Goal: Information Seeking & Learning: Learn about a topic

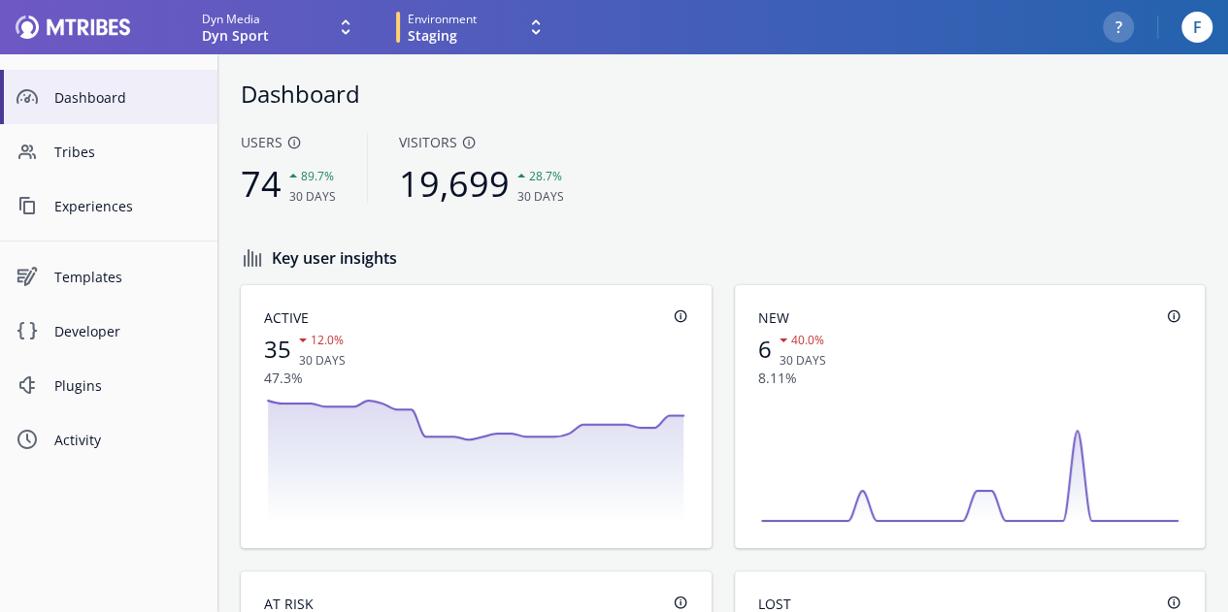
click at [524, 24] on icon "Expand drop down icon" at bounding box center [535, 27] width 23 height 23
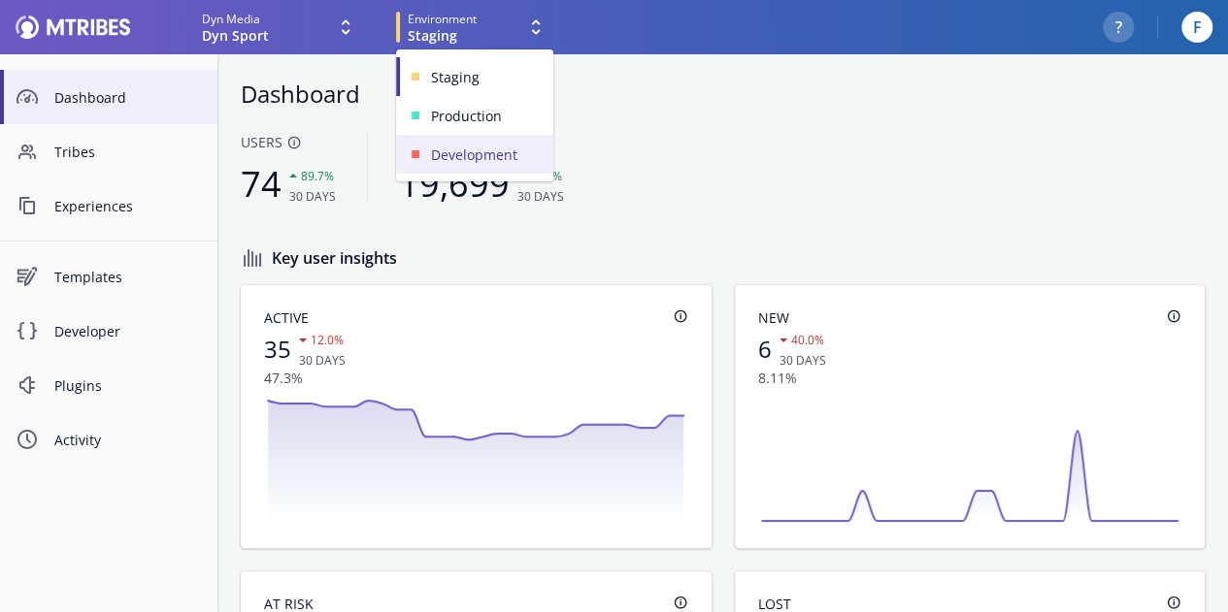
click at [458, 168] on link "Development" at bounding box center [474, 154] width 157 height 39
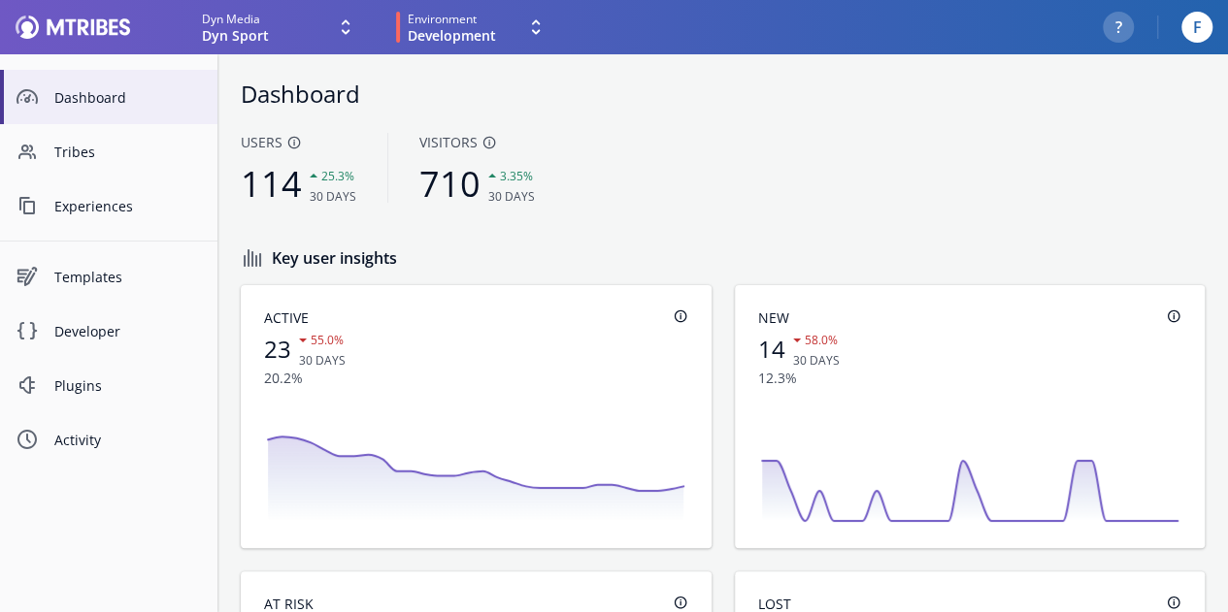
click at [526, 33] on icon "Expand drop down icon" at bounding box center [535, 27] width 23 height 23
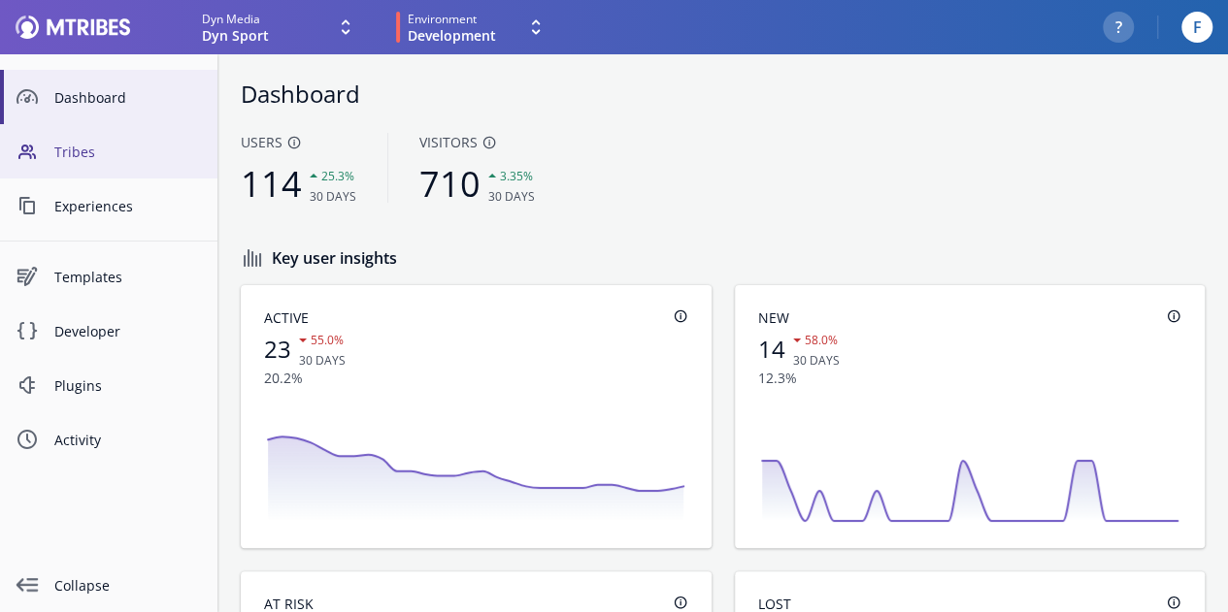
click at [104, 148] on span "Tribes" at bounding box center [128, 152] width 148 height 20
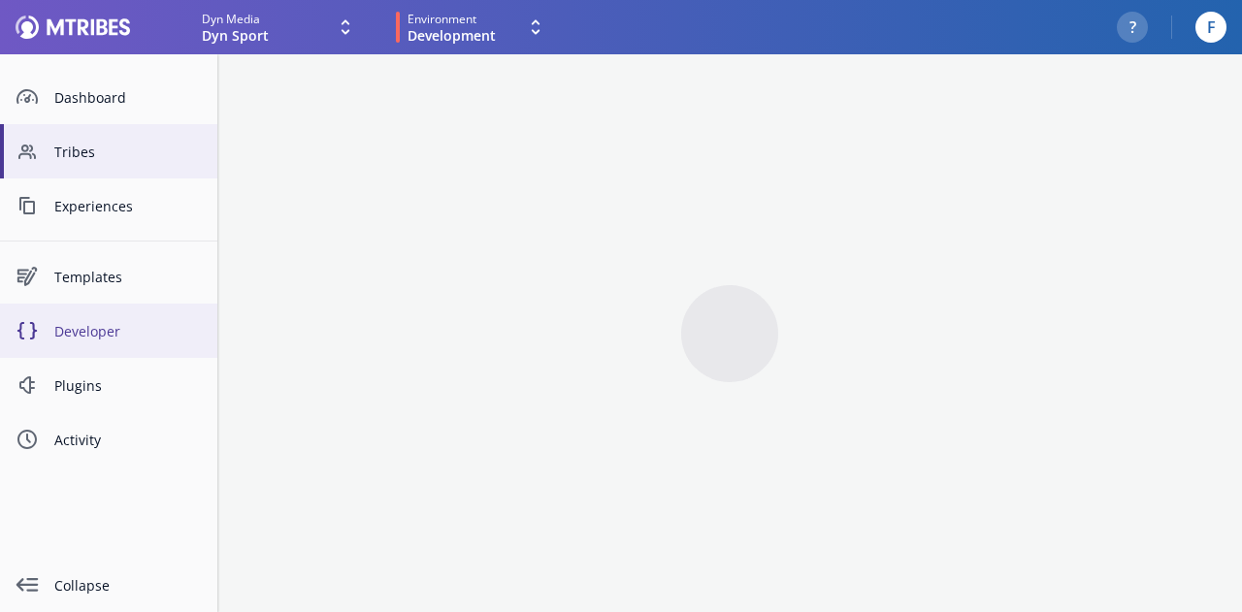
click at [110, 336] on span "Developer" at bounding box center [128, 331] width 148 height 20
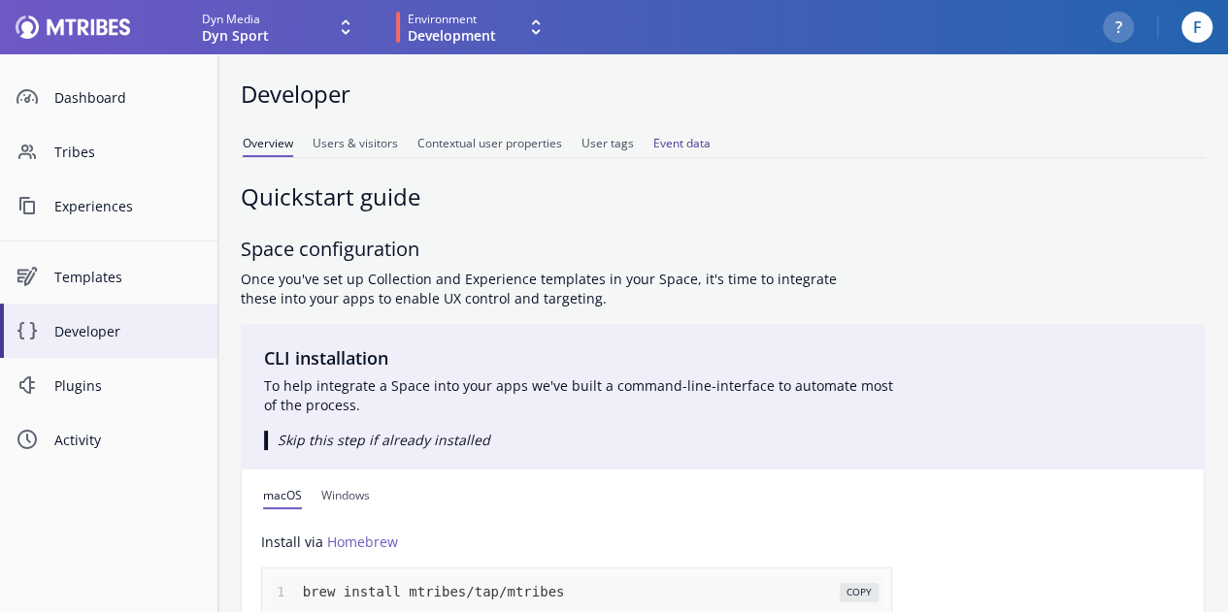
click at [703, 146] on span "Event data" at bounding box center [681, 146] width 57 height 22
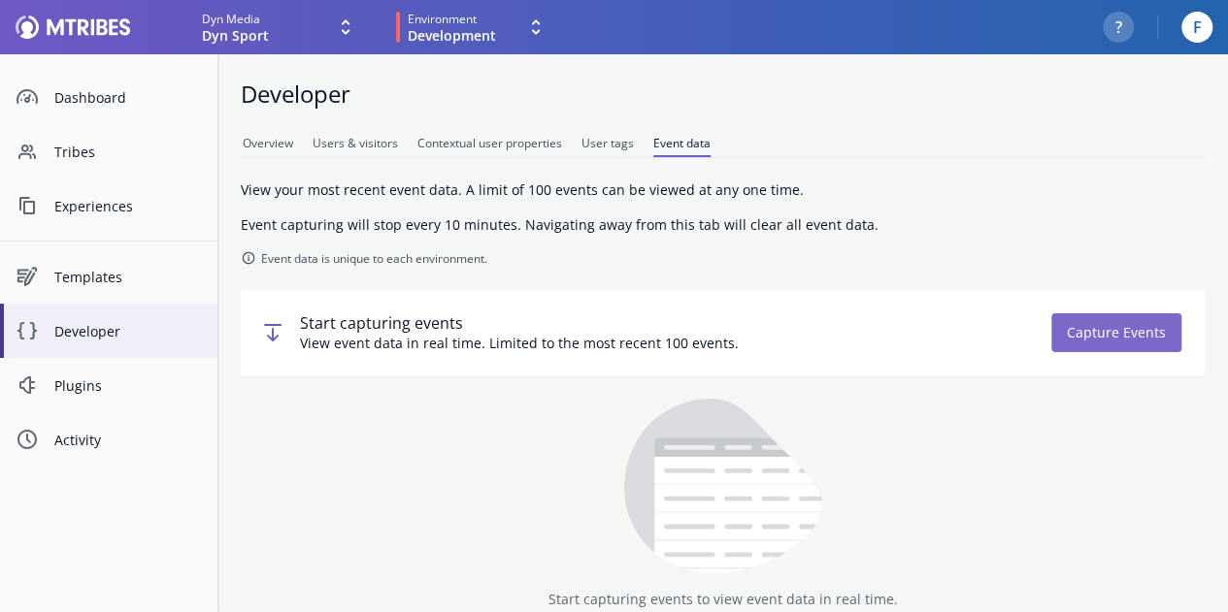
click at [1116, 343] on button "Capture Events" at bounding box center [1116, 332] width 130 height 39
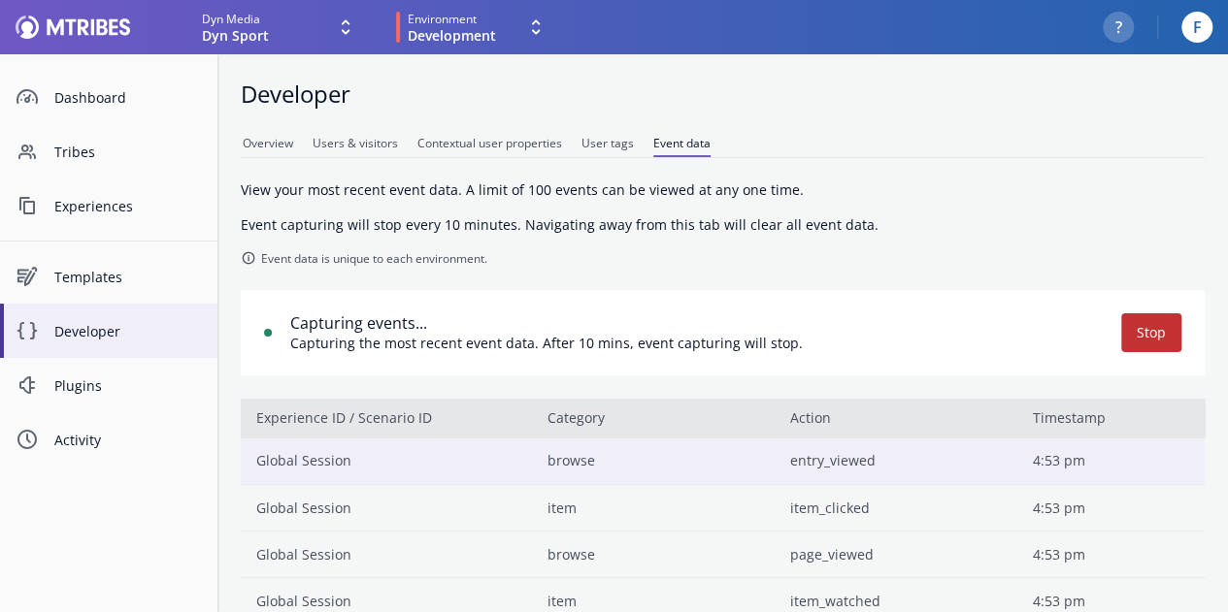
click at [850, 453] on td "entry_viewed" at bounding box center [895, 461] width 243 height 47
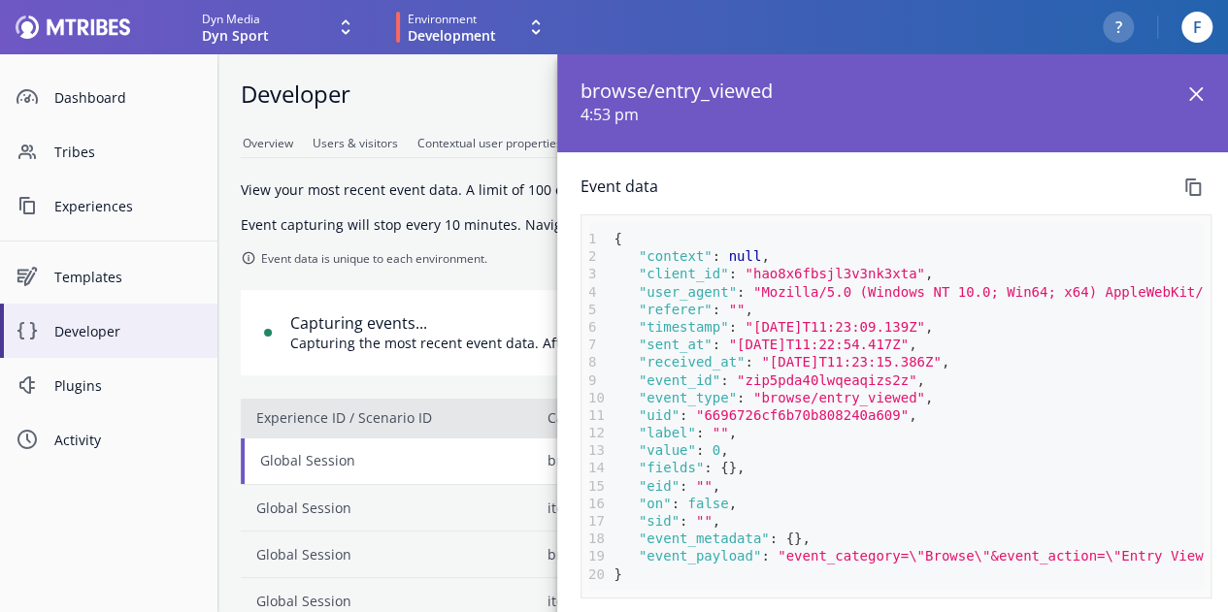
scroll to position [0, 8]
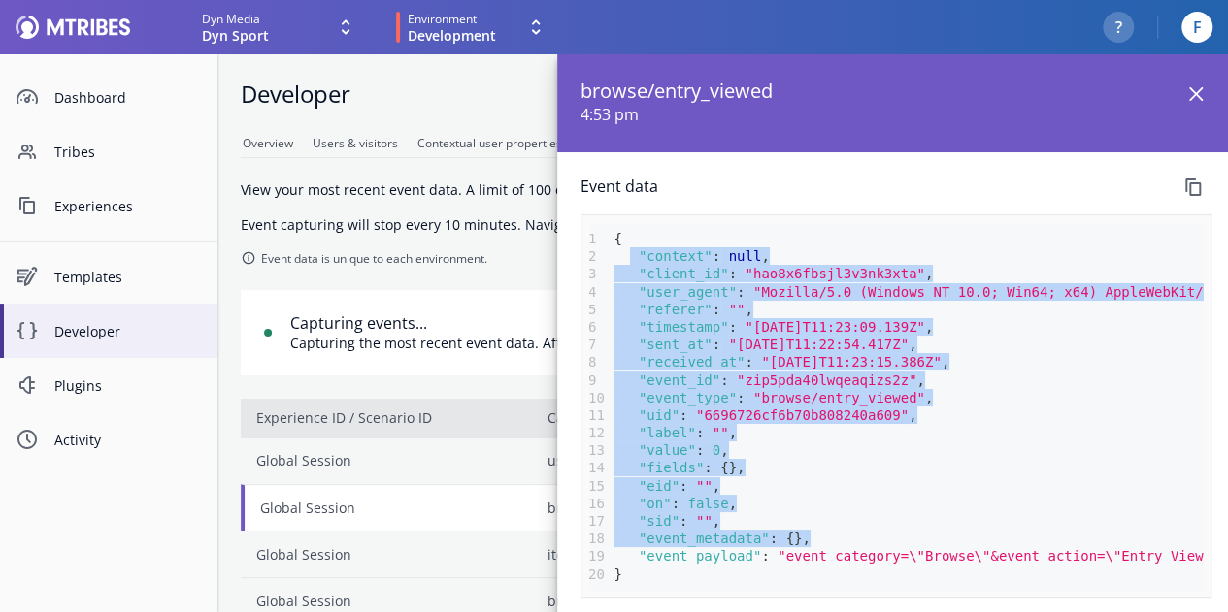
drag, startPoint x: 625, startPoint y: 247, endPoint x: 837, endPoint y: 535, distance: 356.7
click at [837, 535] on pre "1 { 2 "context" : null , 3 "client_id" : "hao8x6fbsjl3v3nk3xta" , 4 "user_agent…" at bounding box center [895, 406] width 613 height 367
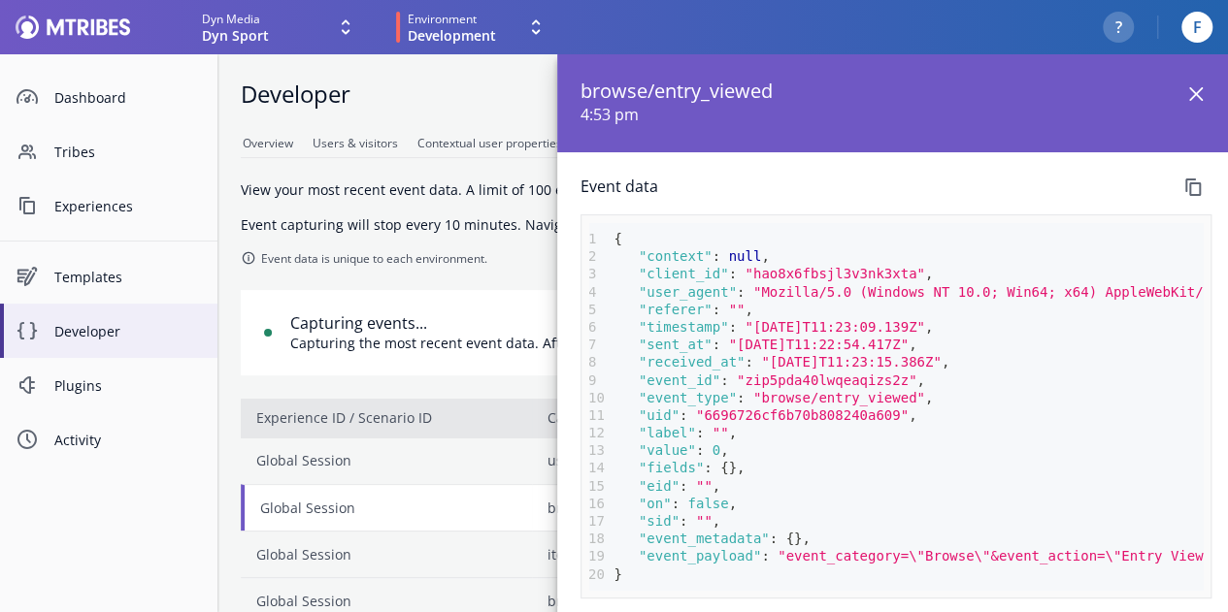
click at [685, 557] on span ""event_payload"" at bounding box center [700, 556] width 122 height 16
click at [683, 292] on span ""user_agent"" at bounding box center [688, 292] width 98 height 16
click at [703, 554] on span ""event_payload"" at bounding box center [700, 556] width 122 height 16
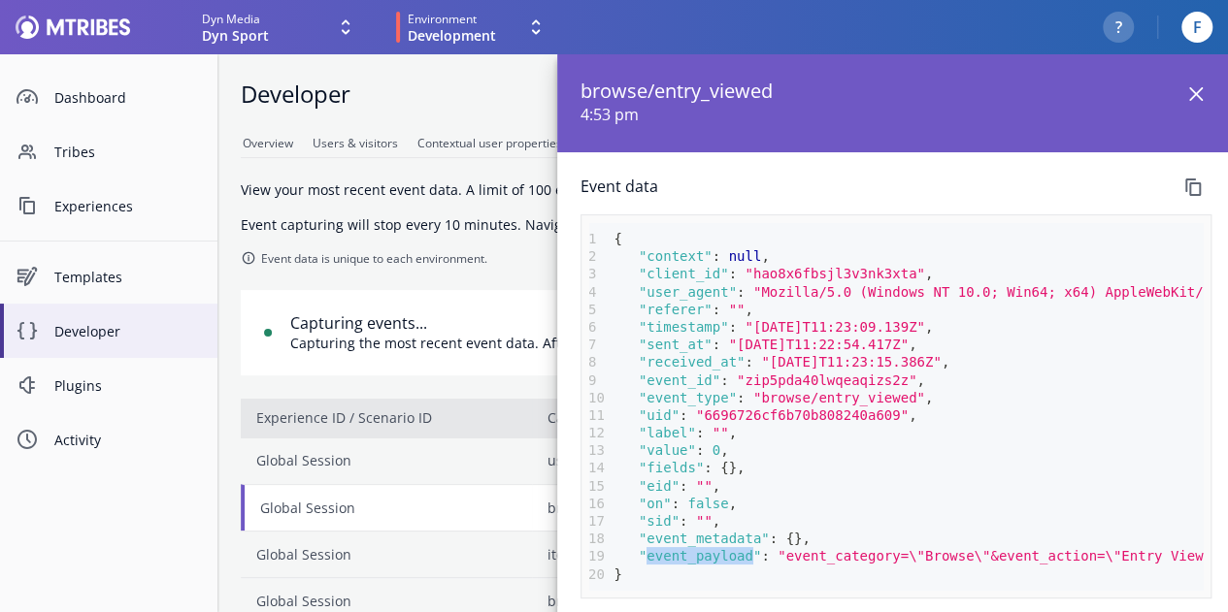
click at [703, 554] on span ""event_payload"" at bounding box center [700, 556] width 122 height 16
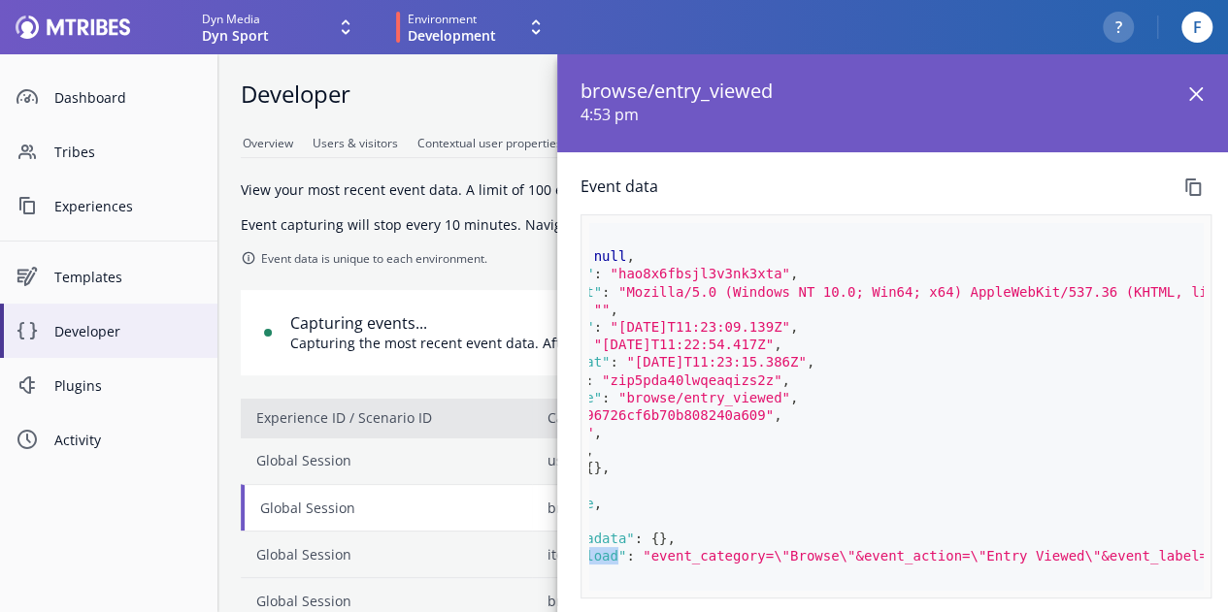
scroll to position [0, 0]
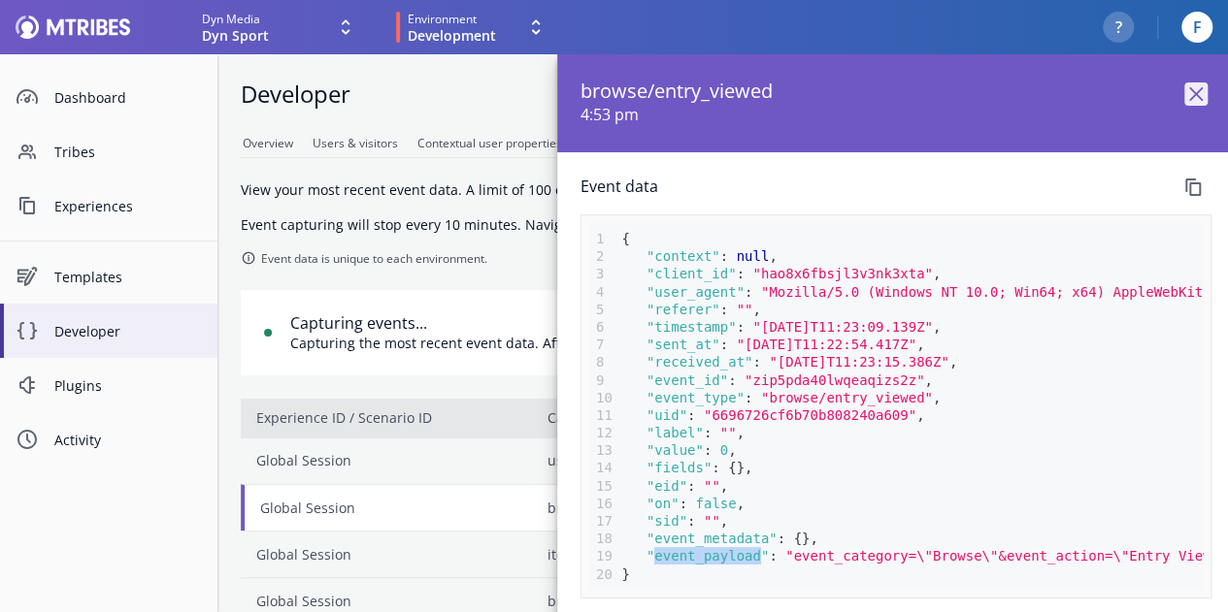
click at [1190, 94] on icon "Close" at bounding box center [1195, 93] width 23 height 23
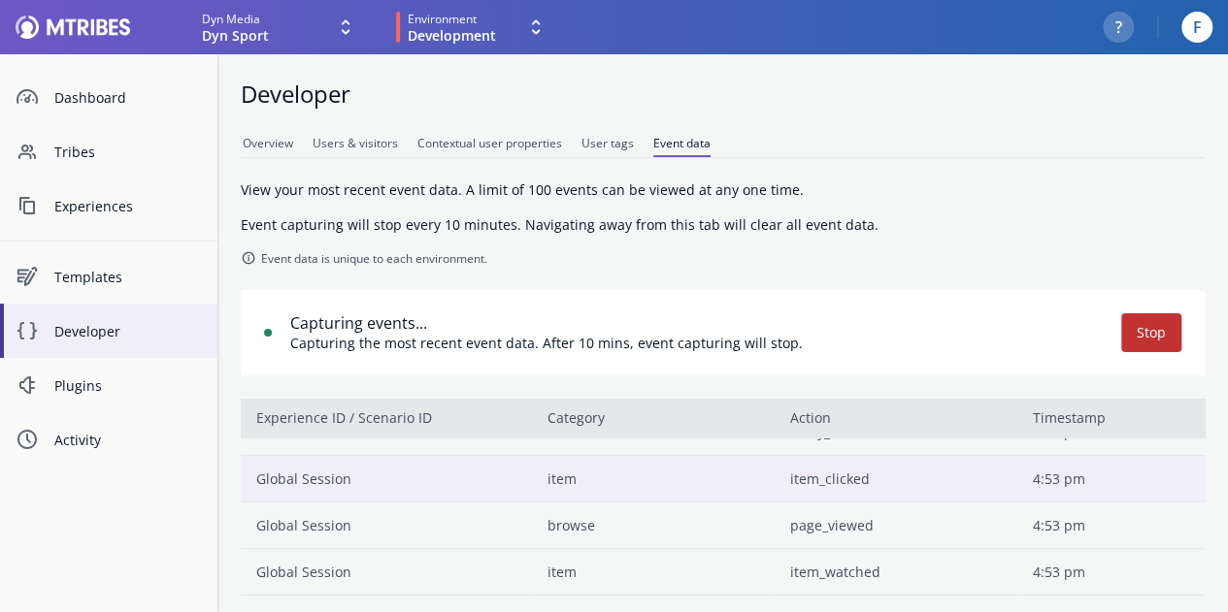
scroll to position [75, 0]
click at [817, 534] on td "page_viewed" at bounding box center [895, 526] width 243 height 47
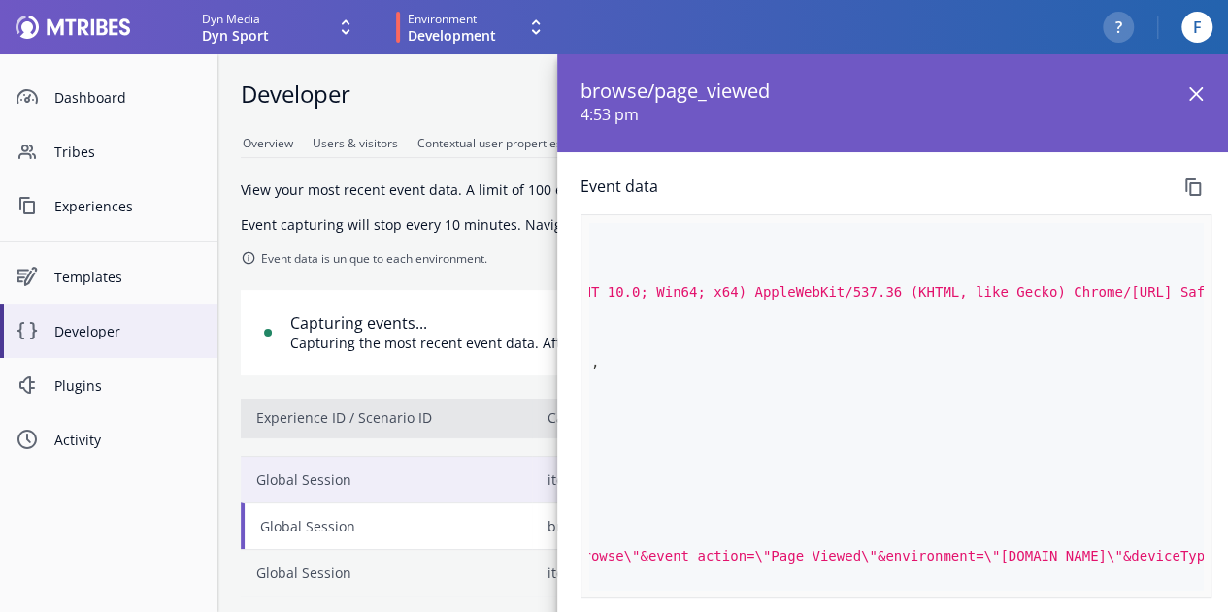
scroll to position [0, 0]
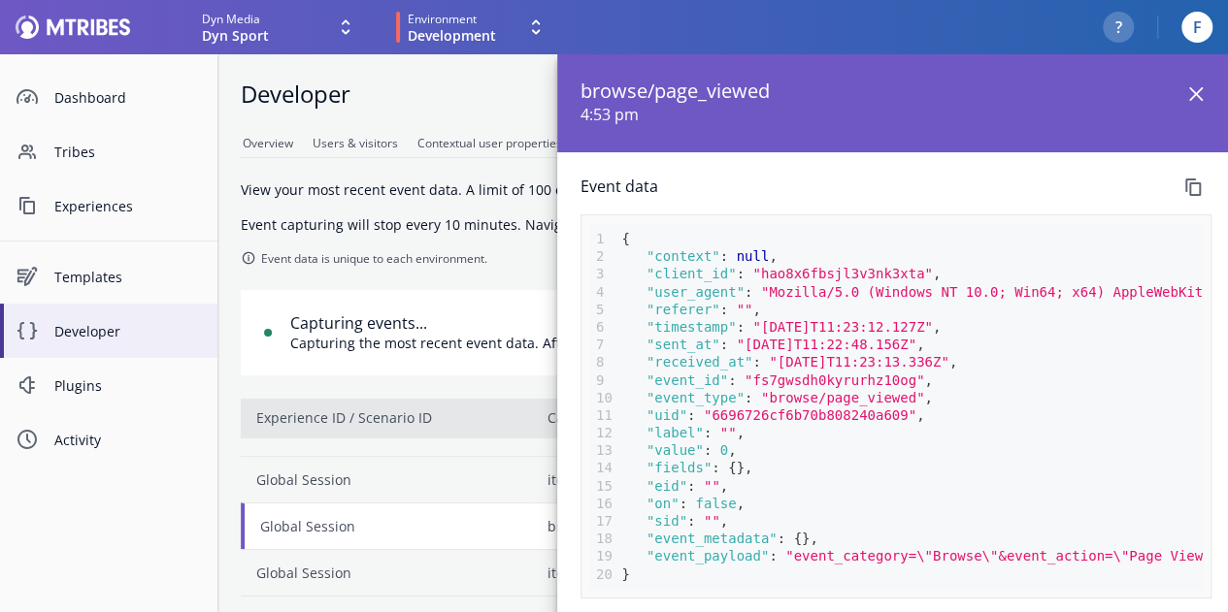
click at [1188, 189] on icon "Copy" at bounding box center [1192, 187] width 23 height 23
click at [1206, 102] on icon "Close" at bounding box center [1195, 93] width 23 height 23
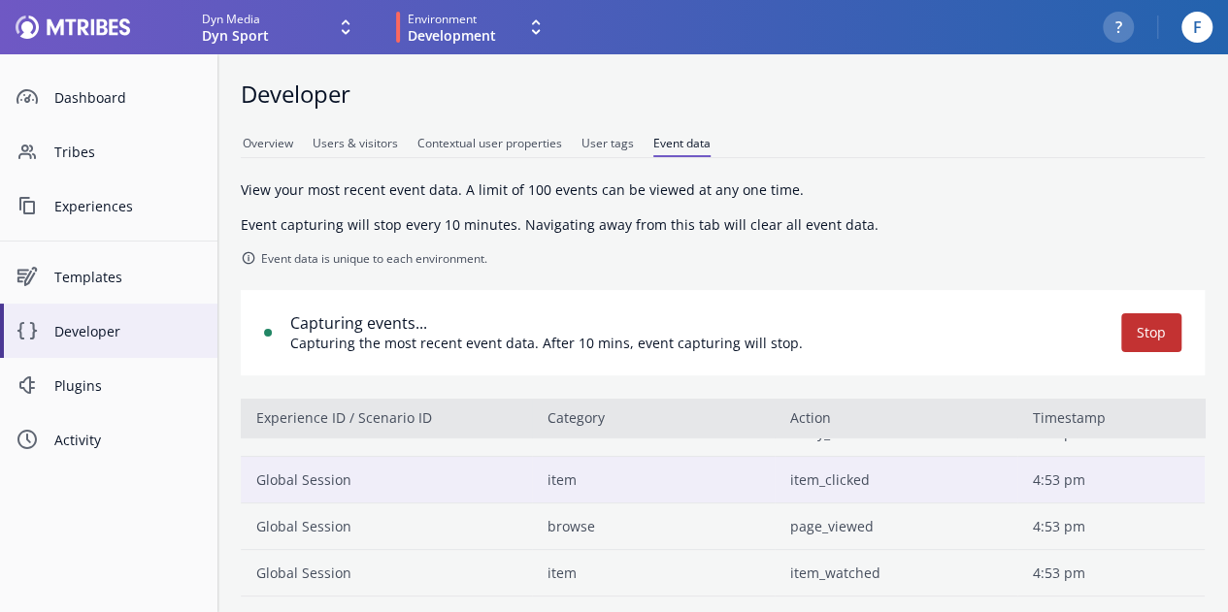
scroll to position [76, 0]
click at [819, 479] on td "item_clicked" at bounding box center [895, 478] width 243 height 47
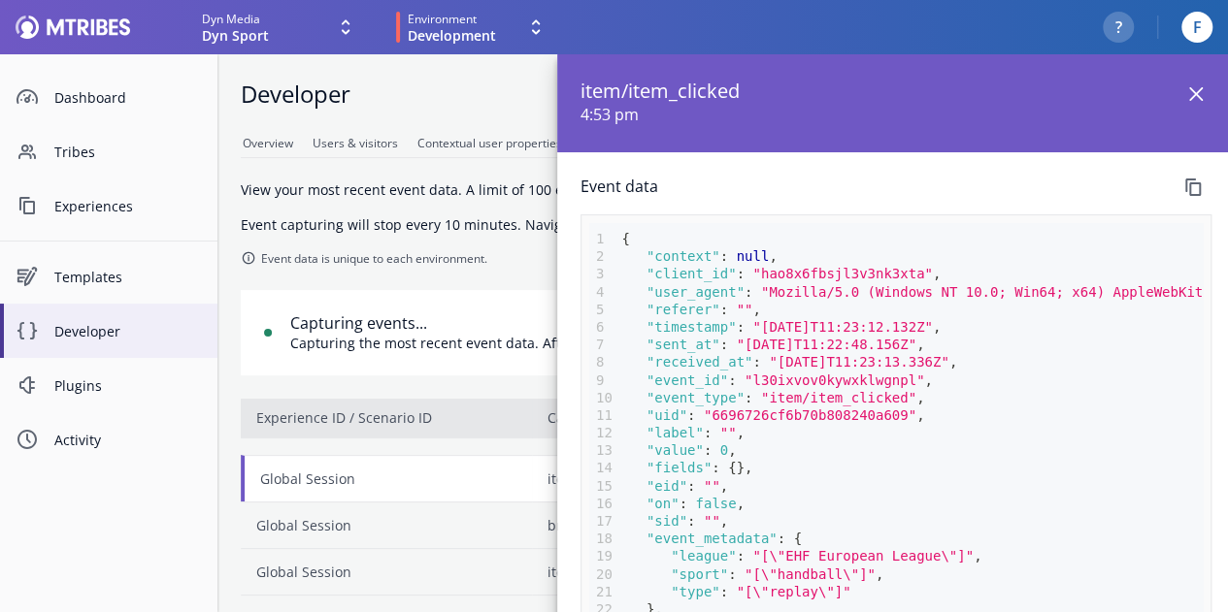
click at [1188, 192] on icon "Copy" at bounding box center [1193, 187] width 16 height 17
click at [1190, 96] on icon "Close" at bounding box center [1195, 93] width 23 height 23
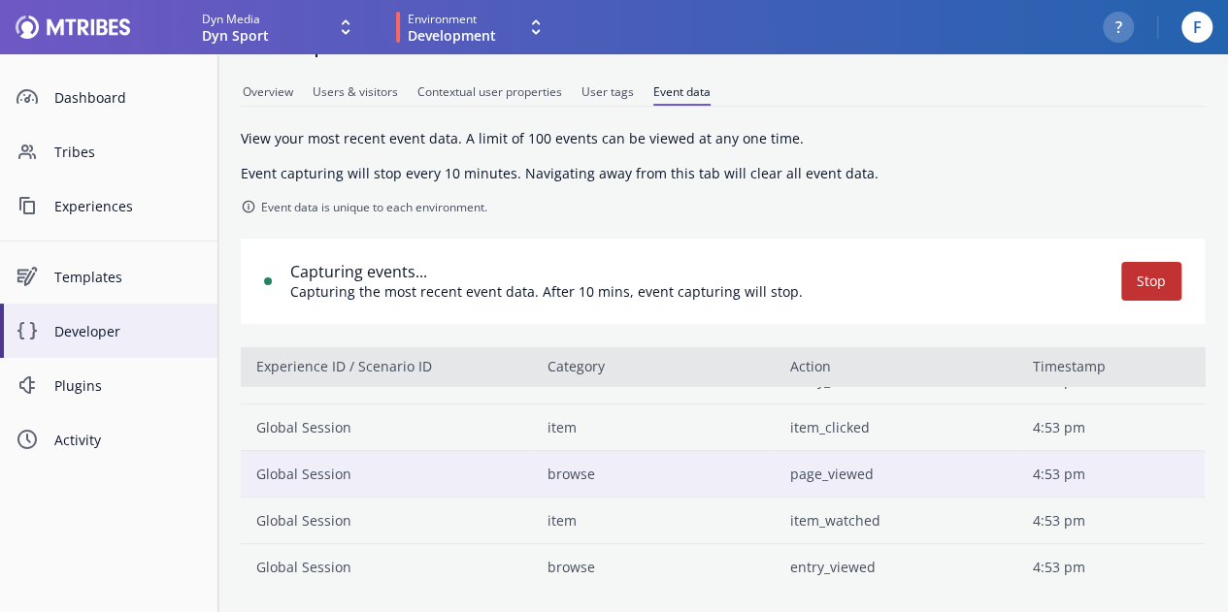
scroll to position [49, 0]
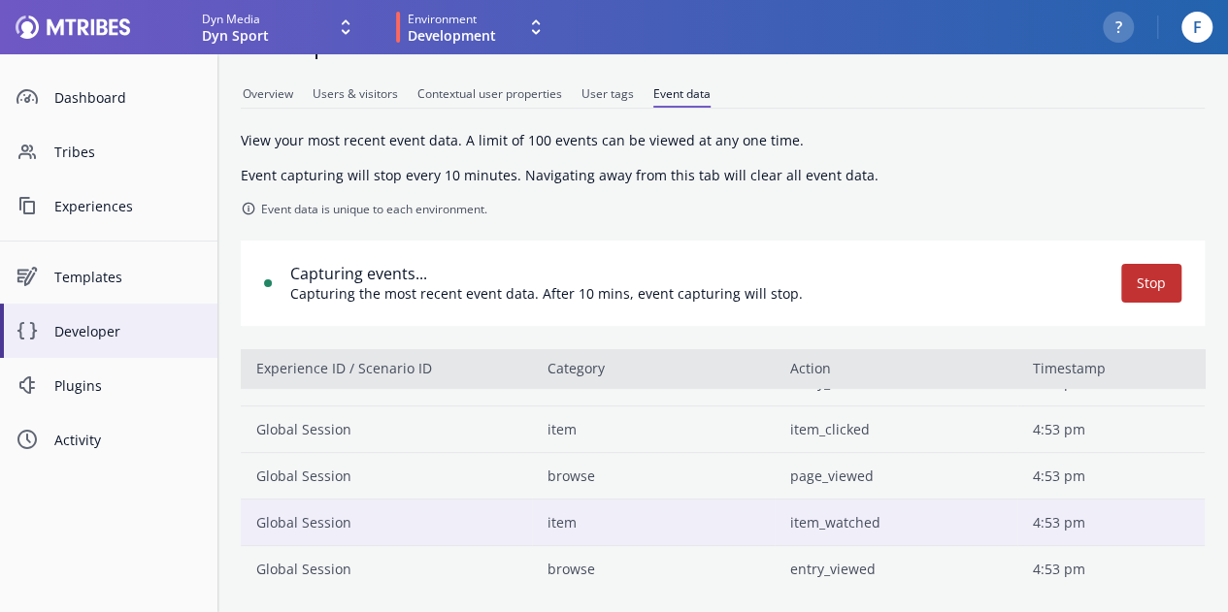
click at [846, 519] on td "item_watched" at bounding box center [895, 522] width 243 height 47
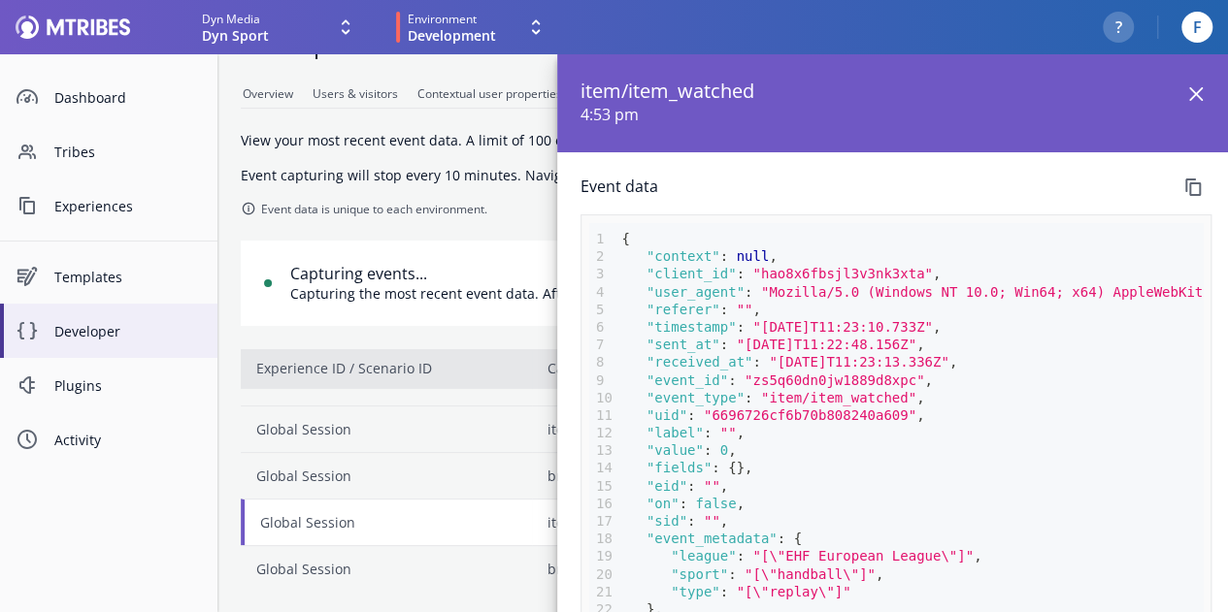
click at [1188, 190] on icon "Copy" at bounding box center [1193, 187] width 16 height 17
click at [1189, 94] on icon "Close" at bounding box center [1195, 93] width 23 height 23
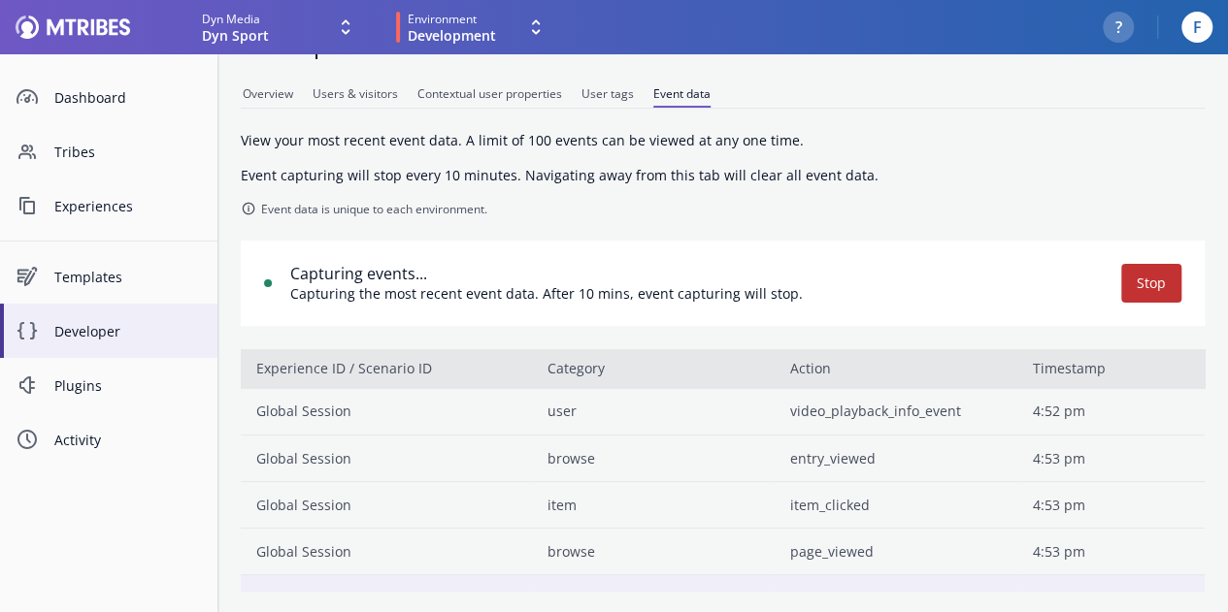
scroll to position [1, 0]
click at [733, 457] on td "browse" at bounding box center [653, 457] width 243 height 47
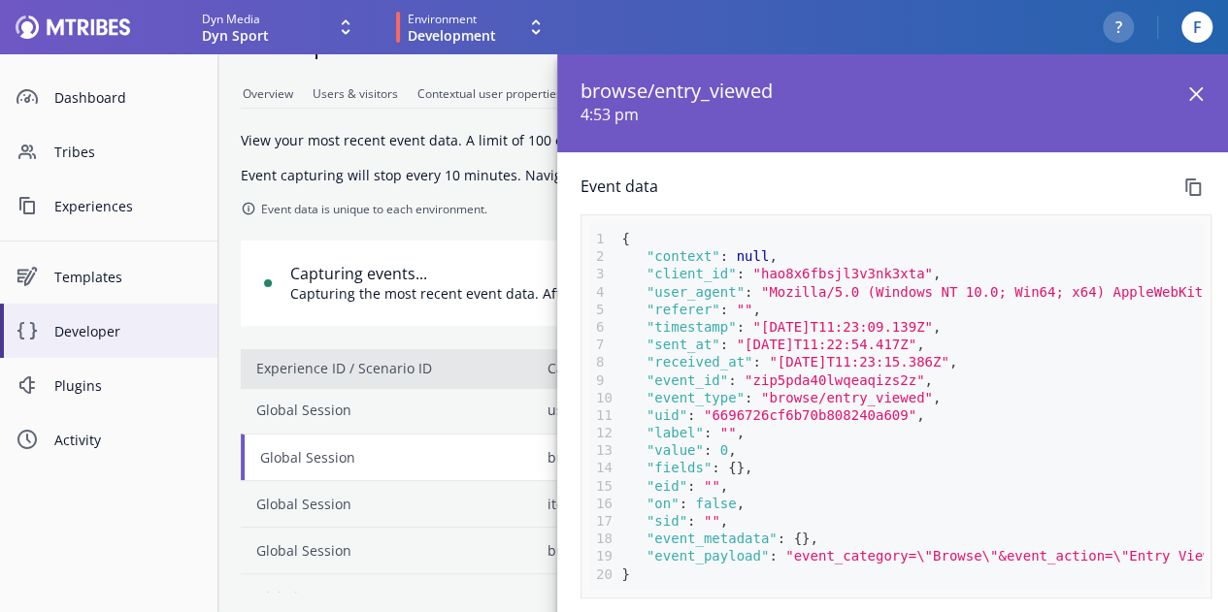
click at [1197, 189] on icon "Copy" at bounding box center [1192, 187] width 23 height 23
